Goal: Task Accomplishment & Management: Use online tool/utility

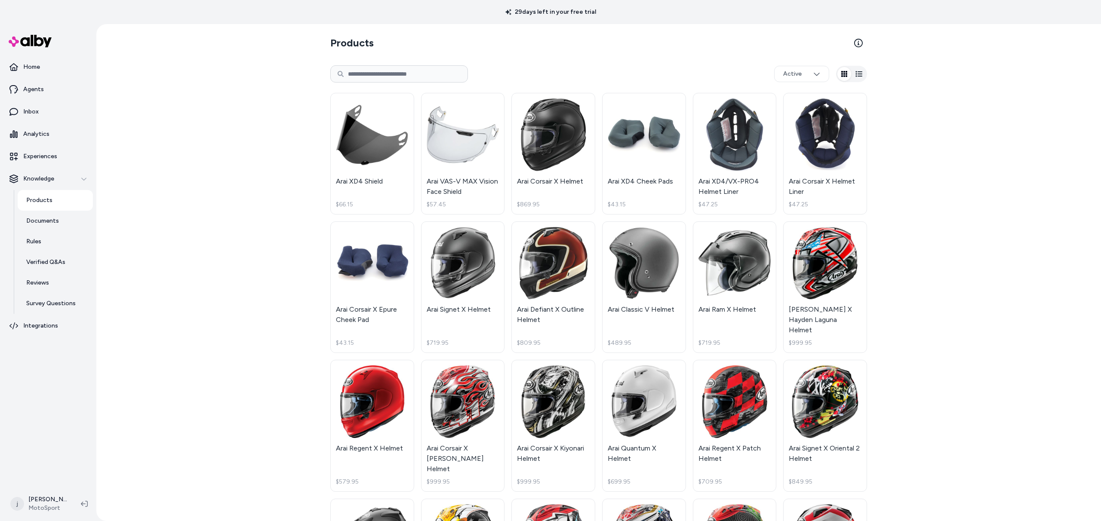
click at [369, 77] on input at bounding box center [399, 73] width 138 height 17
type input "**********"
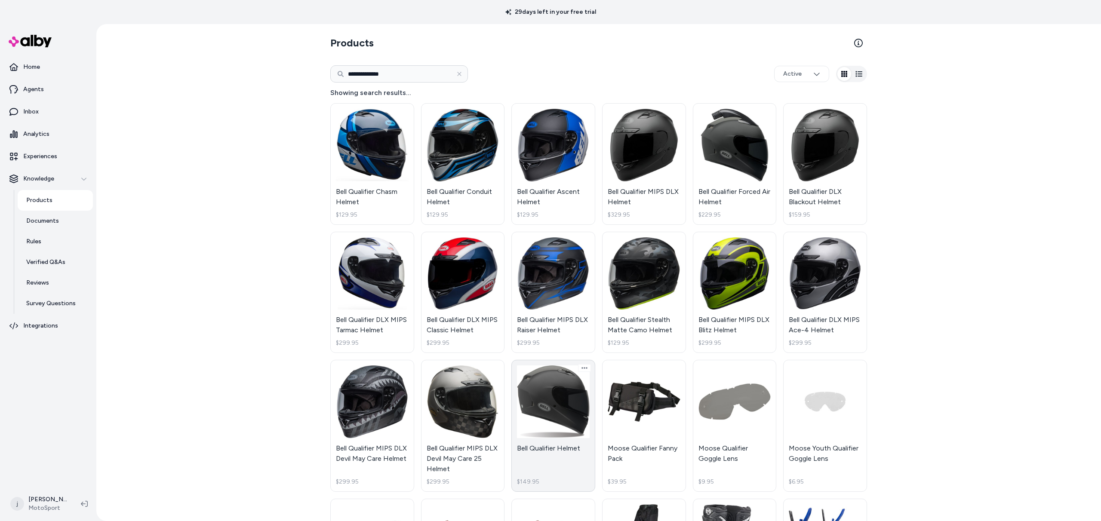
click at [546, 381] on link "Bell Qualifier Helmet $149.95" at bounding box center [553, 426] width 84 height 132
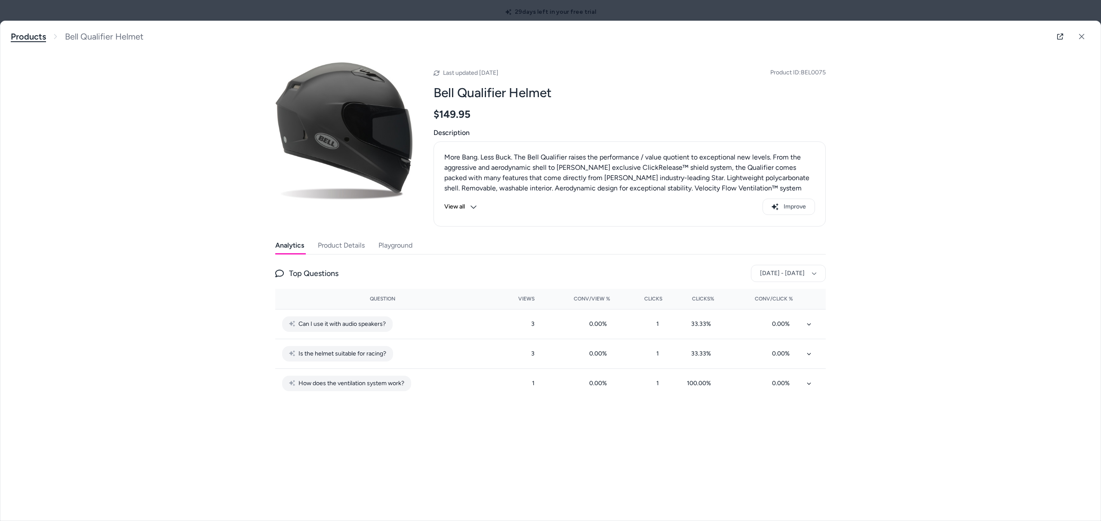
click at [30, 36] on link "Products" at bounding box center [28, 36] width 35 height 11
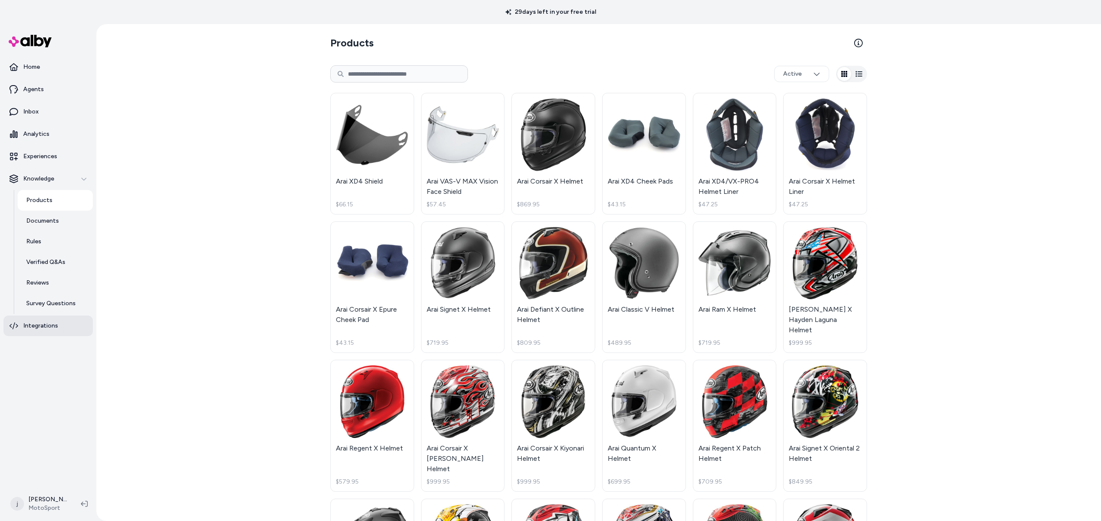
click at [31, 326] on p "Integrations" at bounding box center [40, 326] width 35 height 9
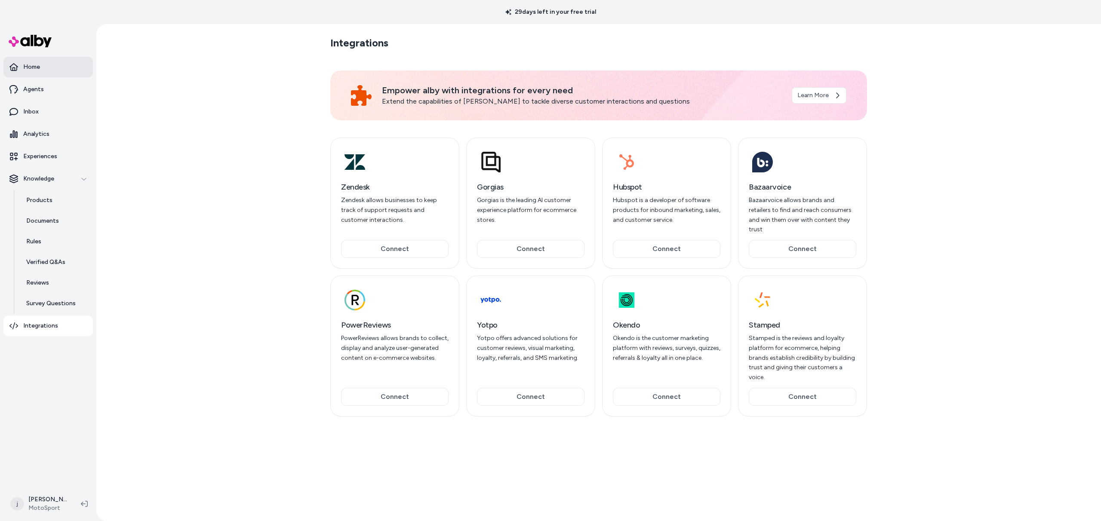
click at [34, 65] on p "Home" at bounding box center [31, 67] width 17 height 9
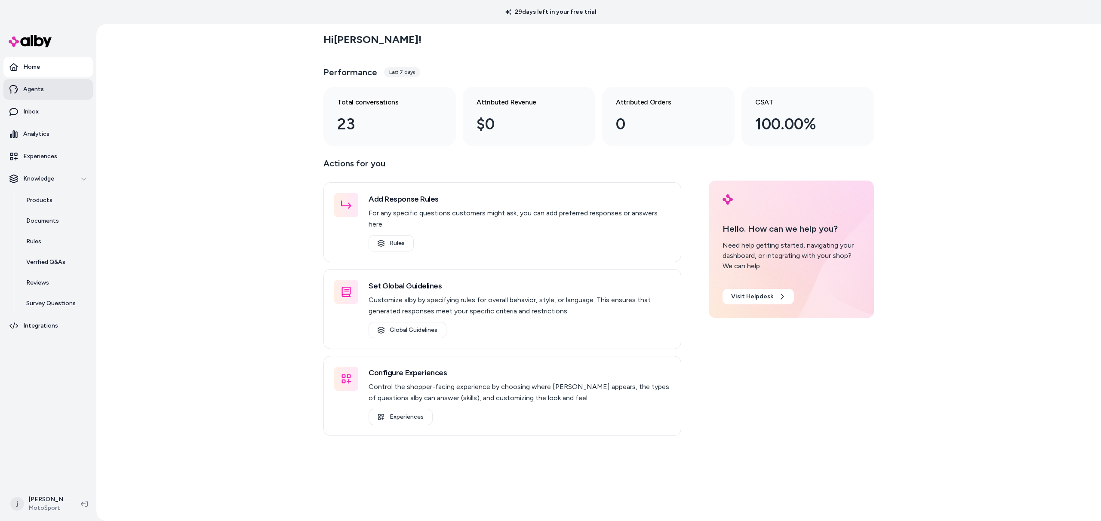
click at [38, 90] on p "Agents" at bounding box center [33, 89] width 21 height 9
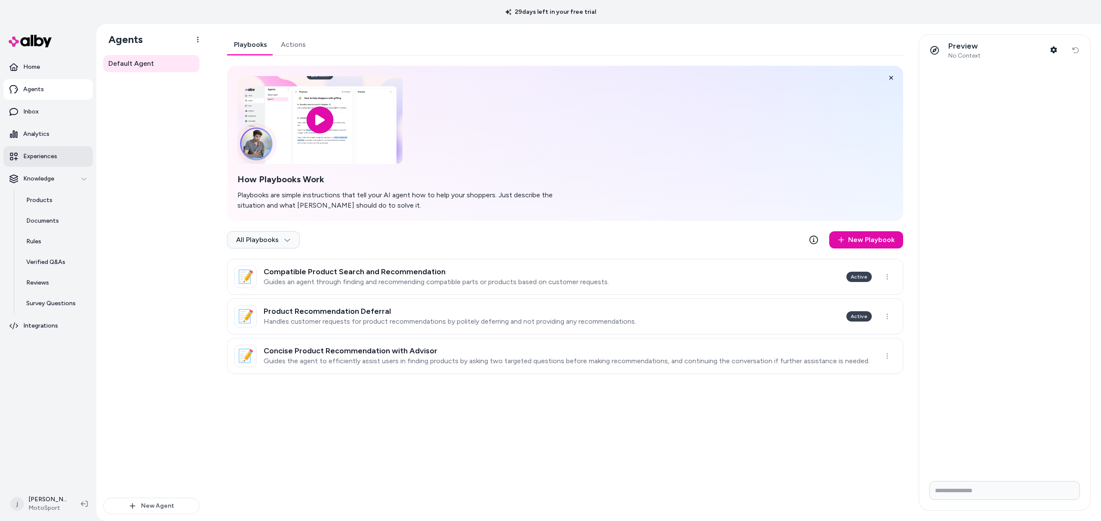
click at [42, 157] on p "Experiences" at bounding box center [40, 156] width 34 height 9
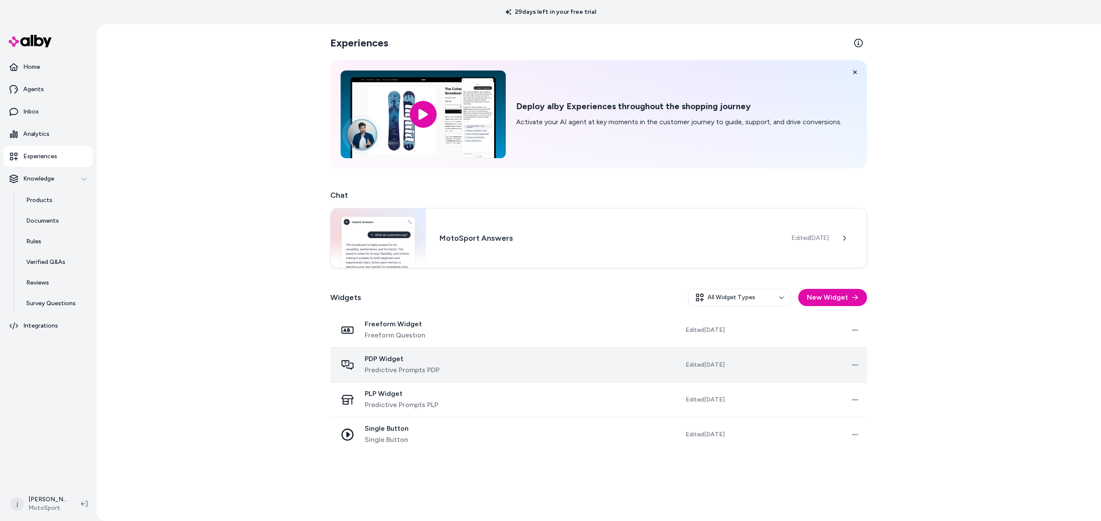
click at [389, 359] on span "PDP Widget" at bounding box center [402, 359] width 75 height 9
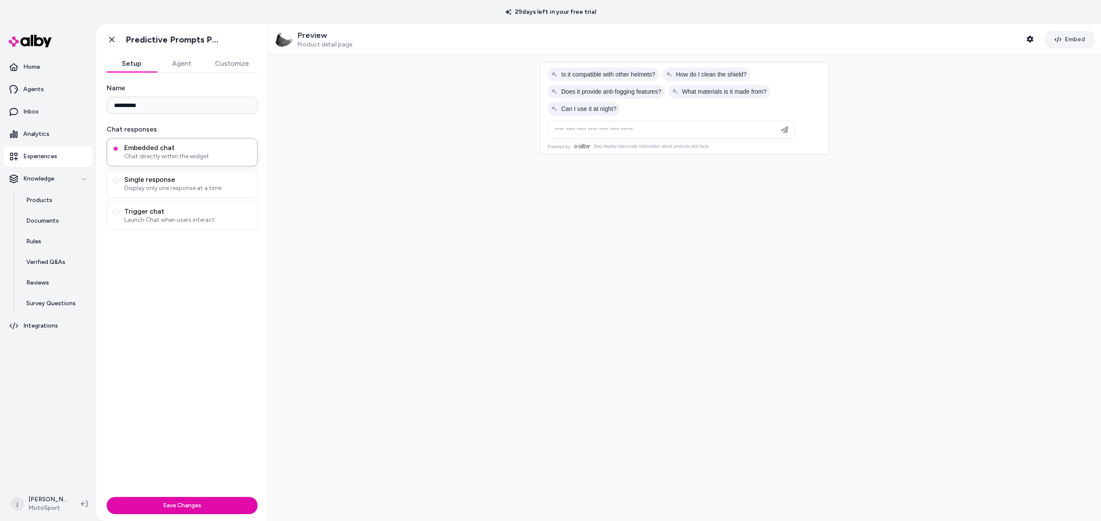
click at [1060, 40] on button "Embed" at bounding box center [1070, 39] width 49 height 16
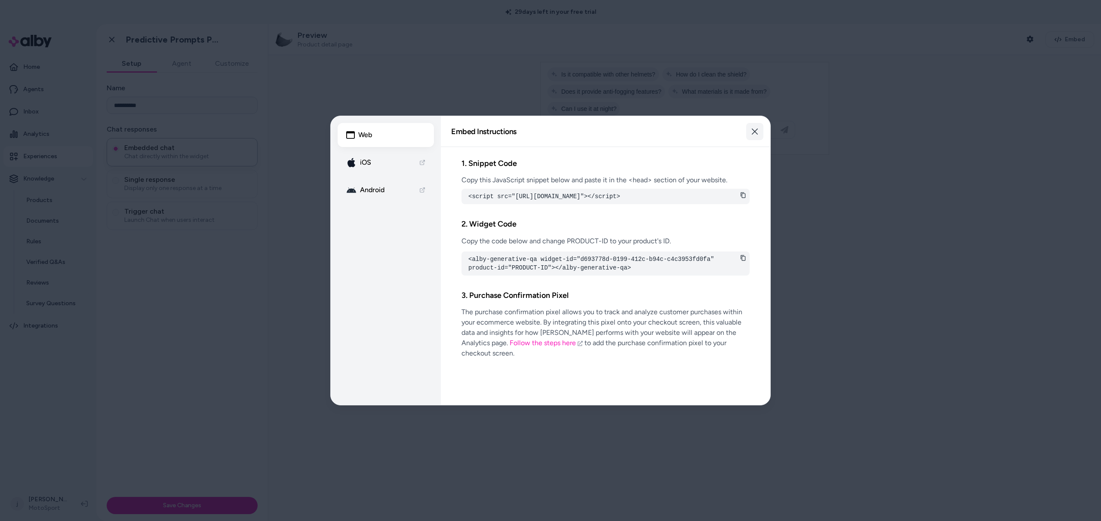
click at [751, 131] on icon "button" at bounding box center [754, 131] width 7 height 7
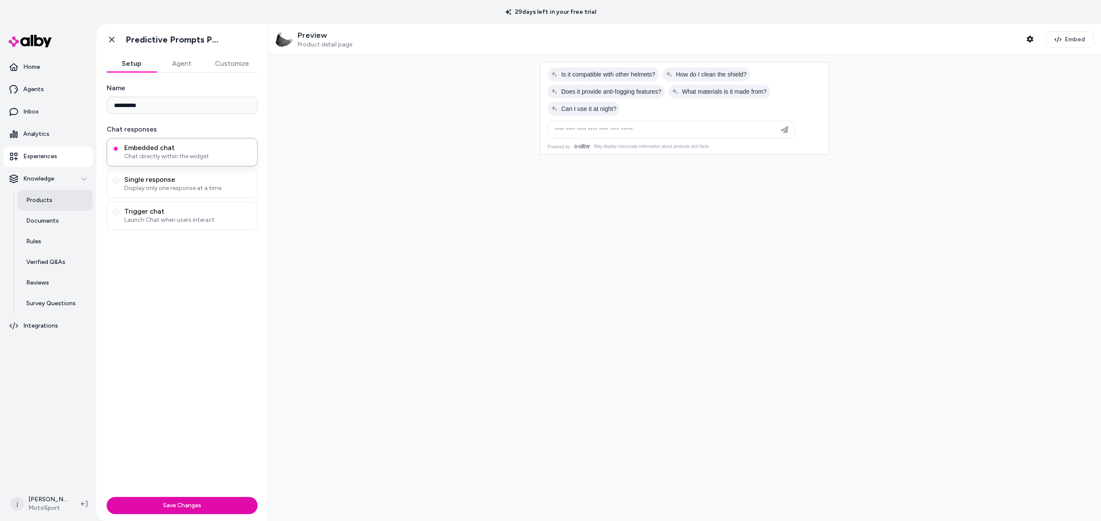
click at [37, 202] on p "Products" at bounding box center [39, 200] width 26 height 9
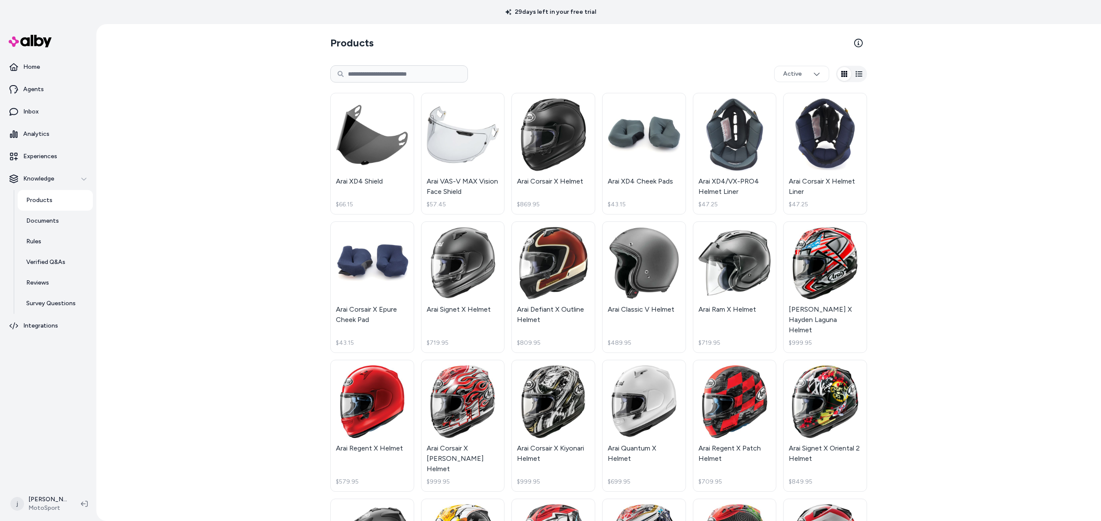
click at [364, 74] on input at bounding box center [399, 73] width 138 height 17
paste input "**********"
type input "**********"
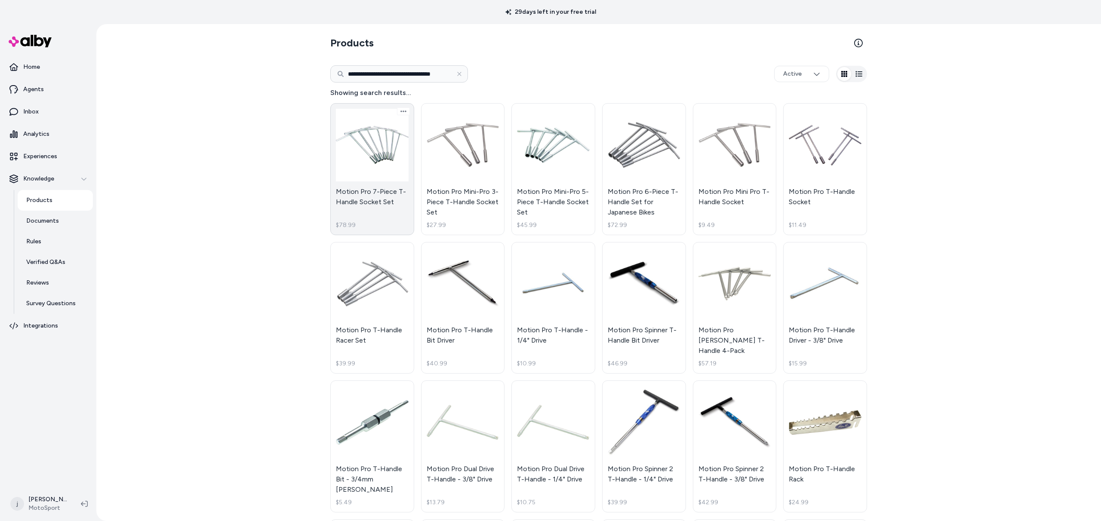
click at [376, 149] on link "Motion Pro 7-Piece T-Handle Socket Set $78.99" at bounding box center [372, 169] width 84 height 132
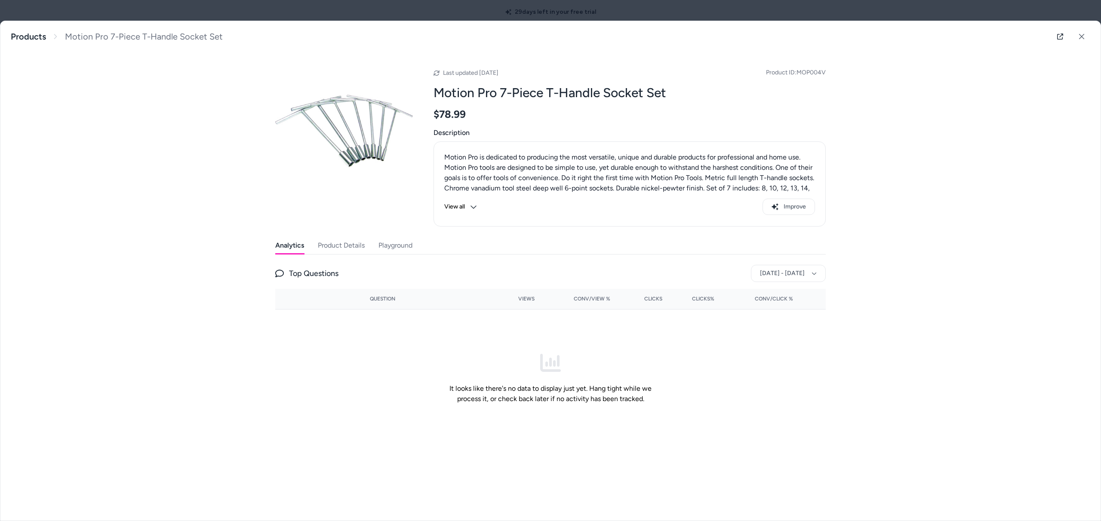
click at [347, 246] on button "Product Details" at bounding box center [341, 245] width 47 height 17
click at [399, 245] on button "Playground" at bounding box center [396, 245] width 36 height 17
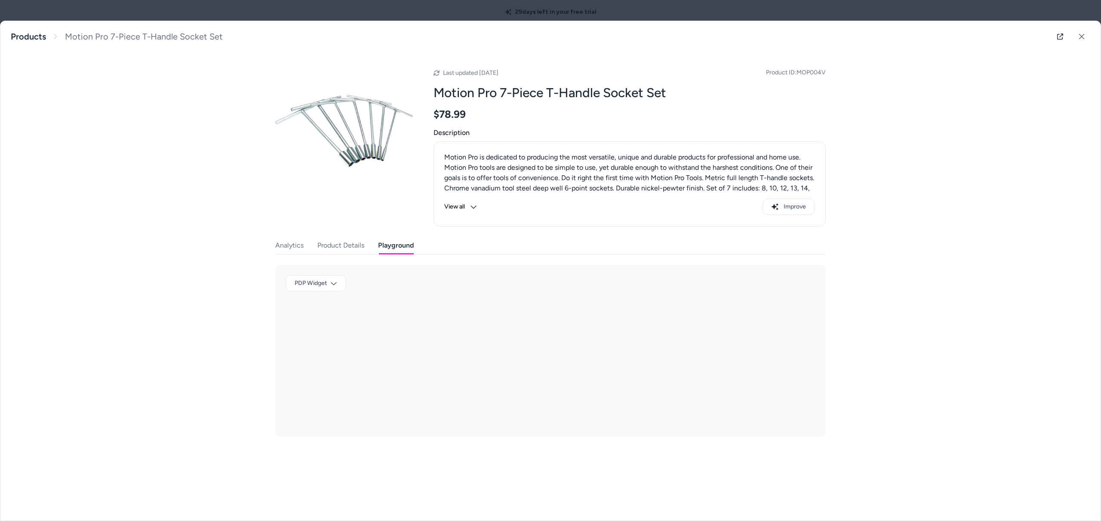
click at [288, 245] on button "Analytics" at bounding box center [289, 245] width 28 height 17
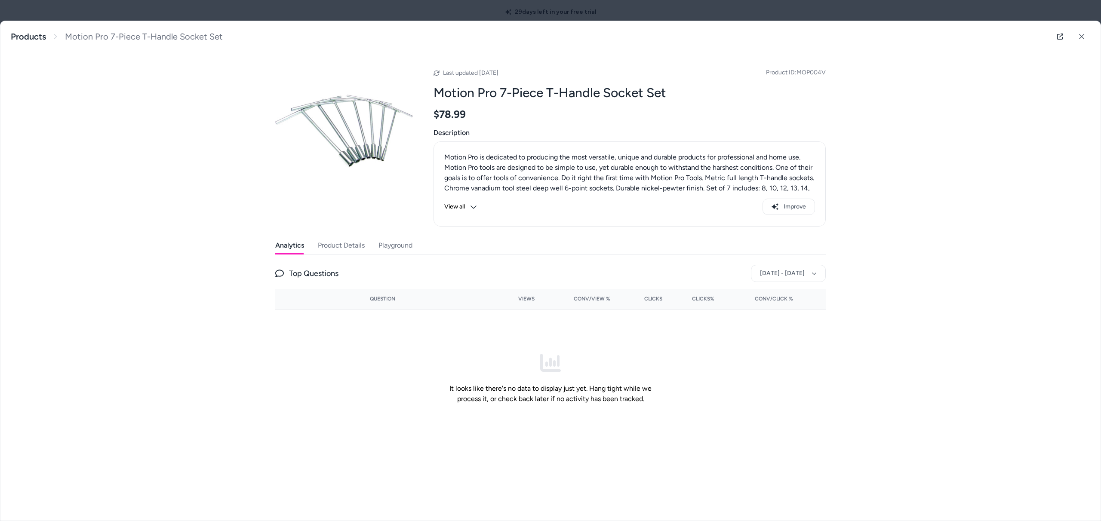
click at [472, 207] on icon at bounding box center [473, 206] width 7 height 7
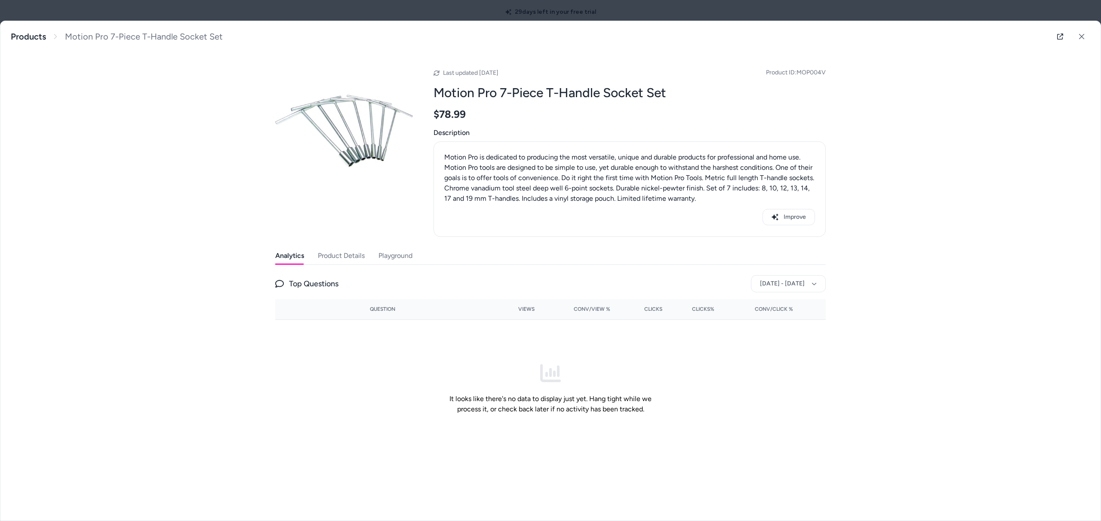
click at [913, 111] on div "Motion Pro 7-Piece T-Handle Socket Set Motion Pro is dedicated to producing the…" at bounding box center [550, 246] width 1100 height 450
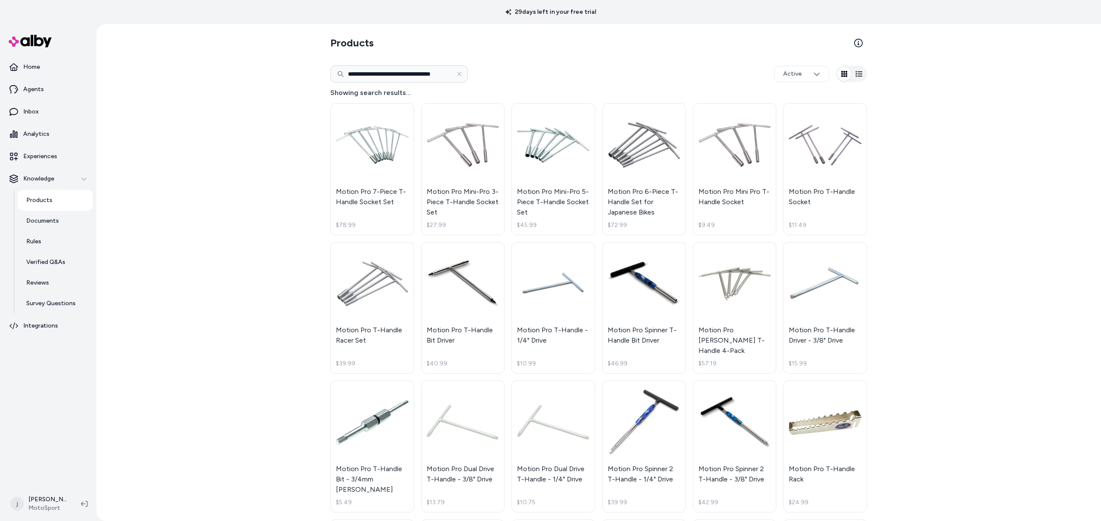
click at [42, 198] on p "Products" at bounding box center [39, 200] width 26 height 9
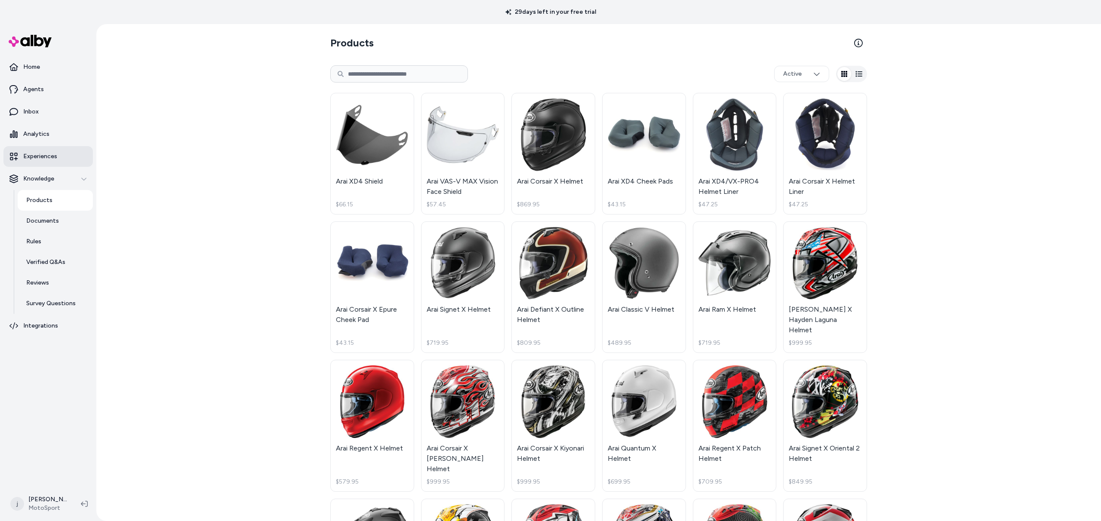
click at [46, 154] on p "Experiences" at bounding box center [40, 156] width 34 height 9
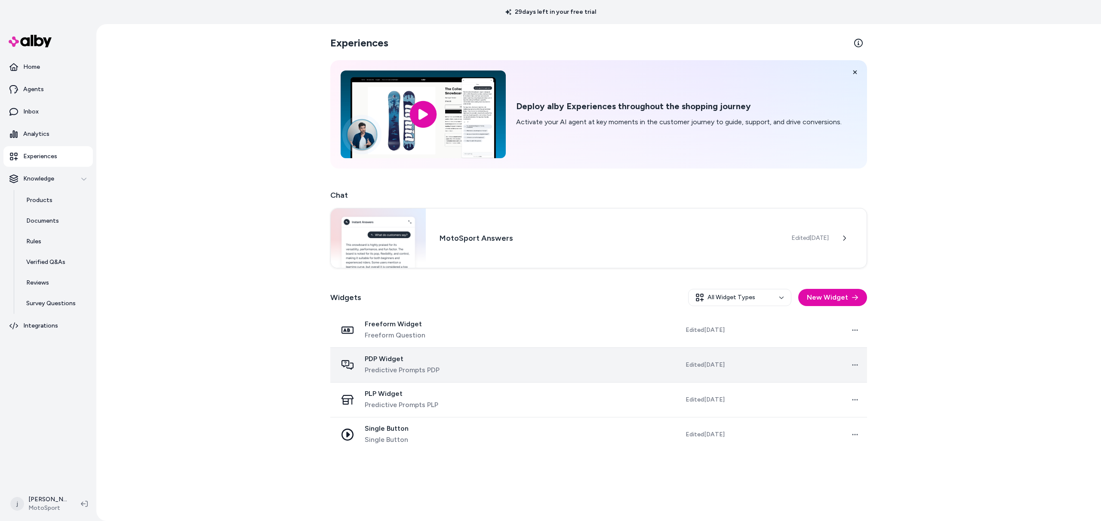
click at [382, 366] on span "Predictive Prompts PDP" at bounding box center [402, 370] width 75 height 10
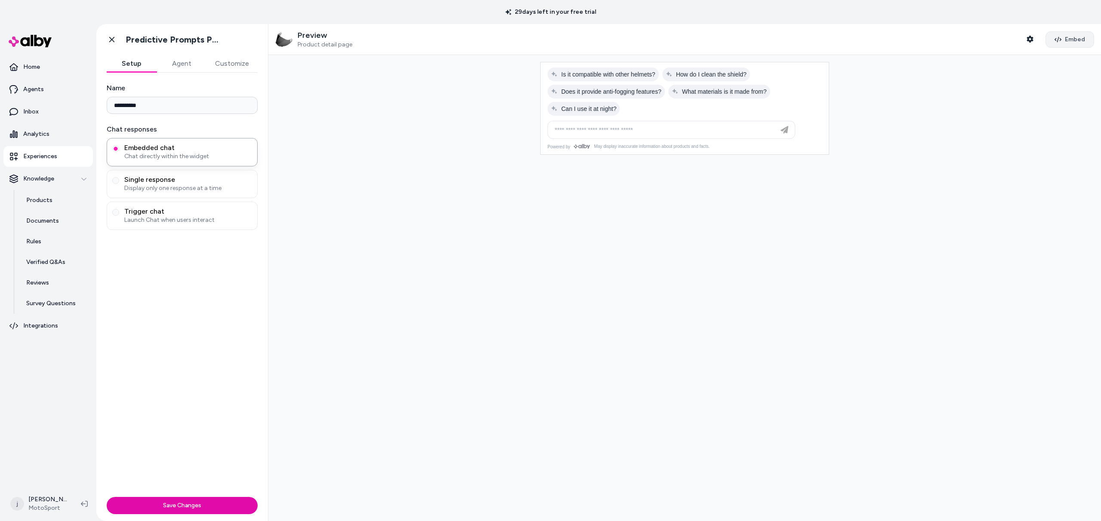
click at [1068, 37] on span "Embed" at bounding box center [1075, 39] width 20 height 9
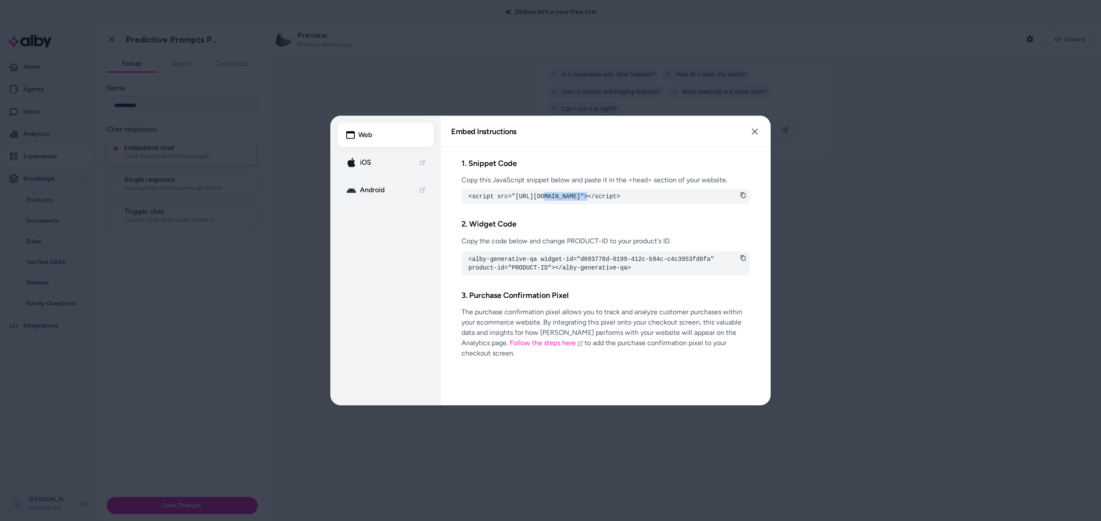
drag, startPoint x: 544, startPoint y: 198, endPoint x: 588, endPoint y: 196, distance: 44.8
click at [588, 196] on pre "<script src="[URL][DOMAIN_NAME]"></script>" at bounding box center [605, 196] width 274 height 9
copy pre "[DOMAIN_NAME]"
click at [564, 197] on pre "<script src="[URL][DOMAIN_NAME]"></script>" at bounding box center [605, 196] width 274 height 9
drag, startPoint x: 544, startPoint y: 198, endPoint x: 588, endPoint y: 197, distance: 43.5
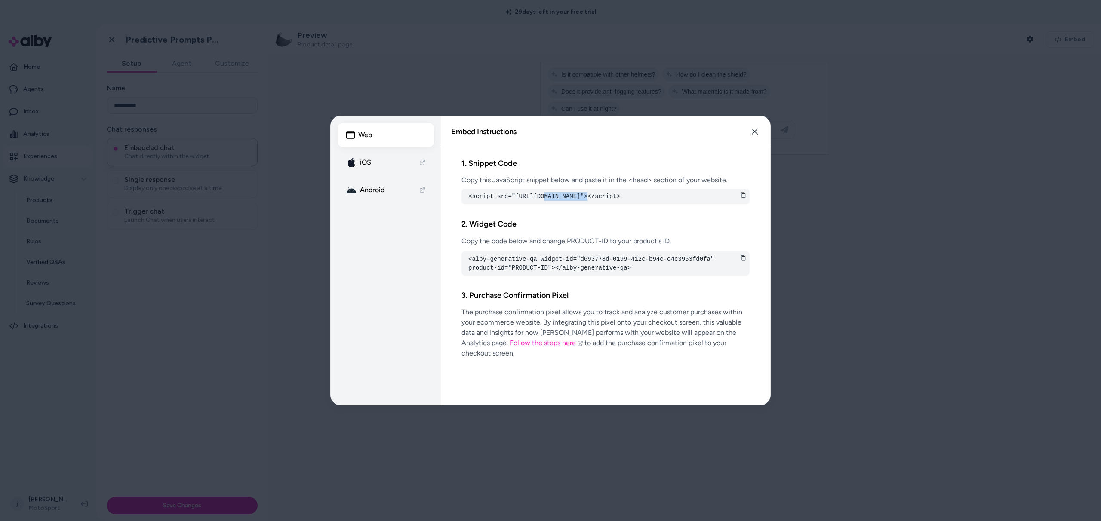
click at [588, 197] on pre "<script src="[URL][DOMAIN_NAME]"></script>" at bounding box center [605, 196] width 274 height 9
copy pre "[DOMAIN_NAME]"
click at [753, 134] on icon "button" at bounding box center [754, 131] width 7 height 7
